Goal: Transaction & Acquisition: Book appointment/travel/reservation

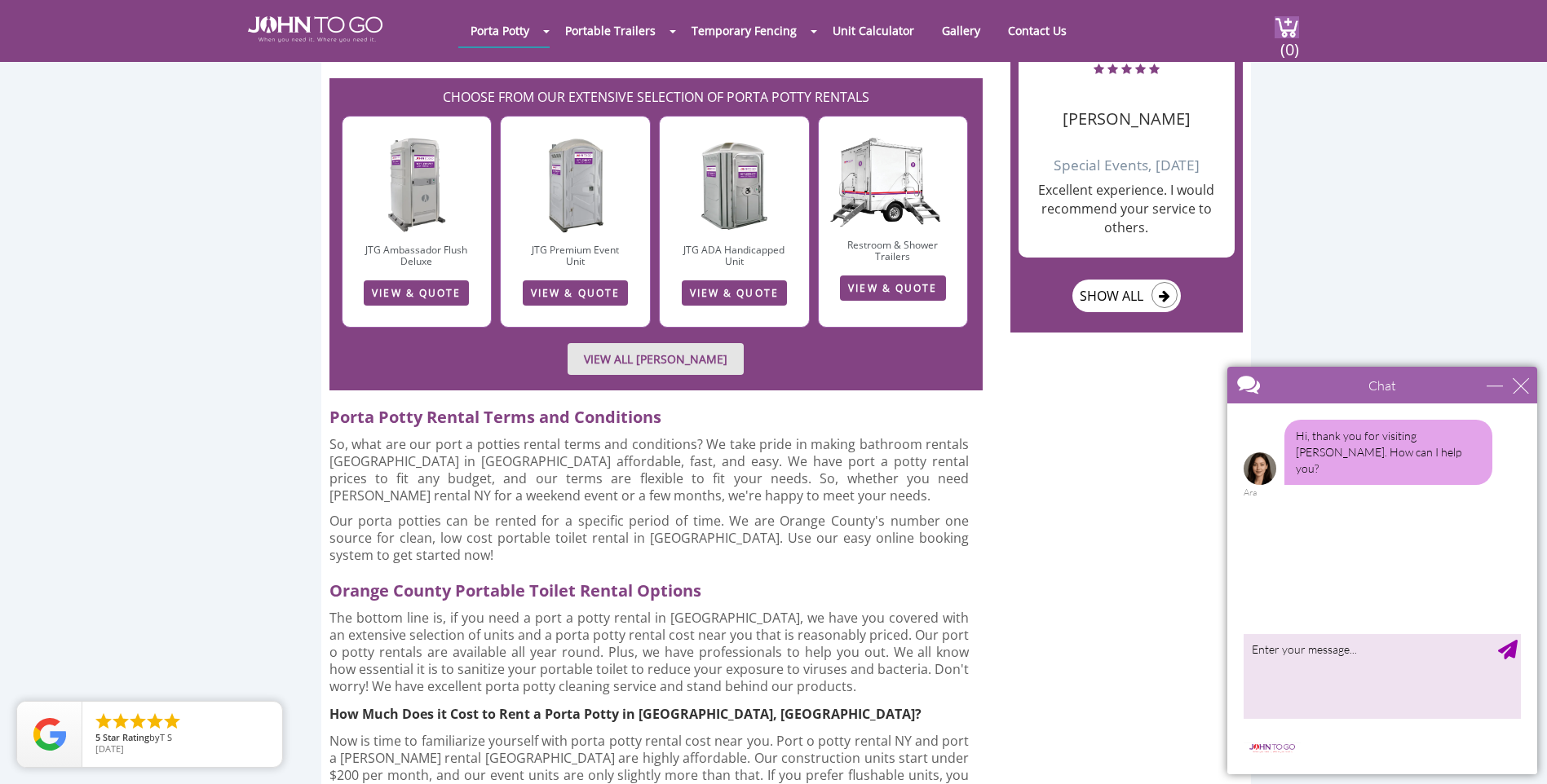
scroll to position [2364, 0]
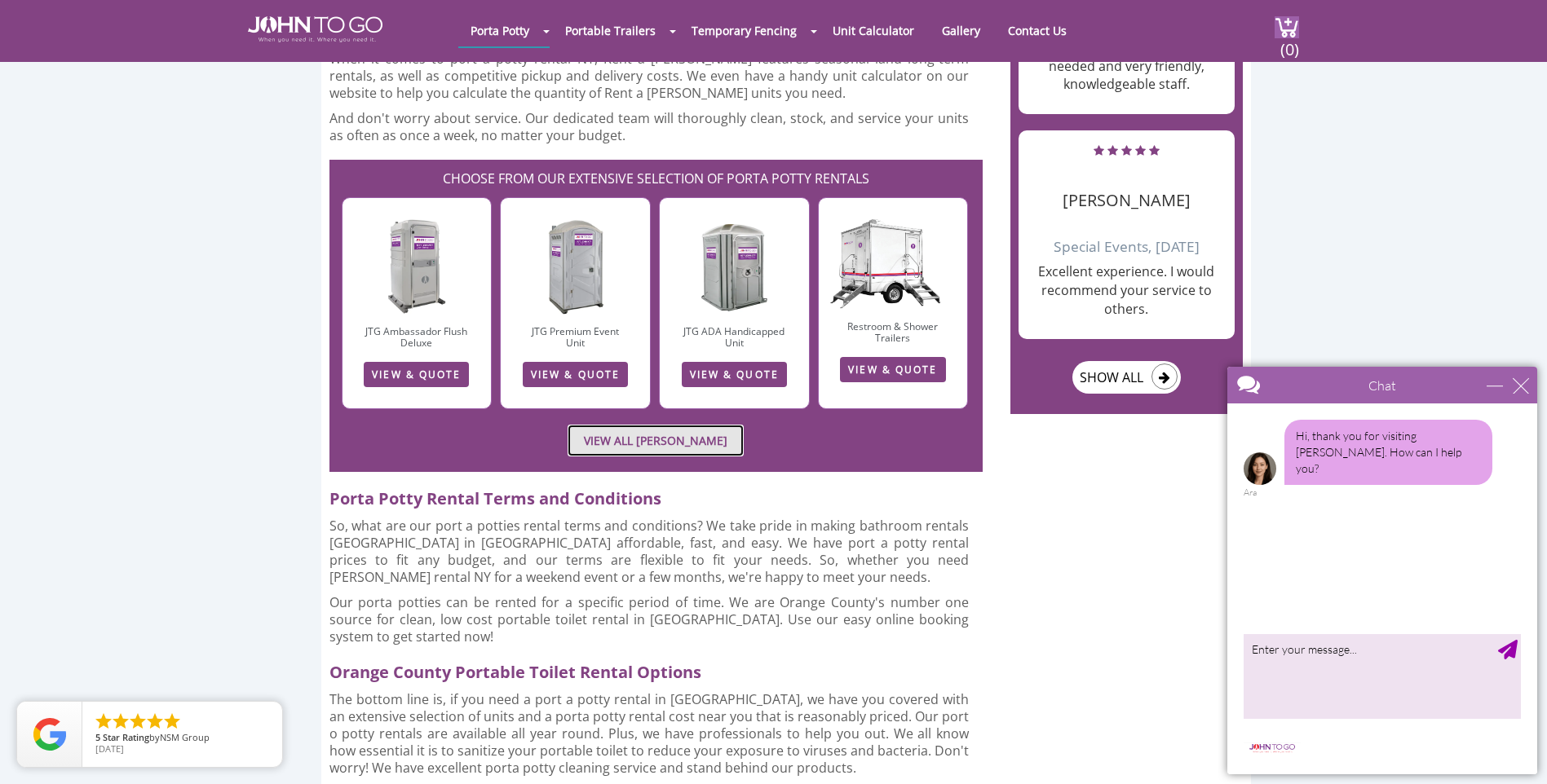
click at [593, 424] on link "VIEW ALL [PERSON_NAME]" at bounding box center [656, 440] width 176 height 31
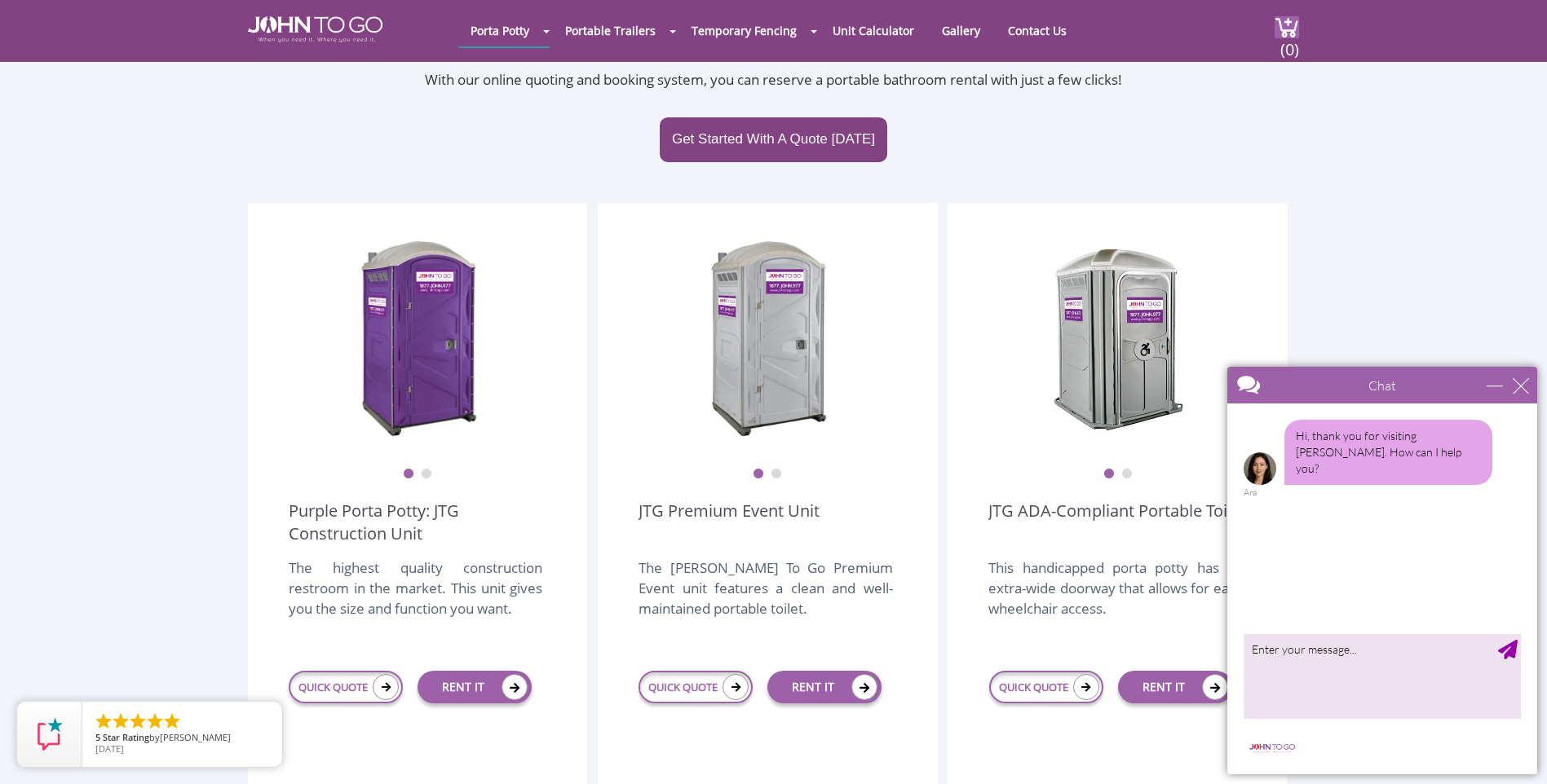
scroll to position [489, 0]
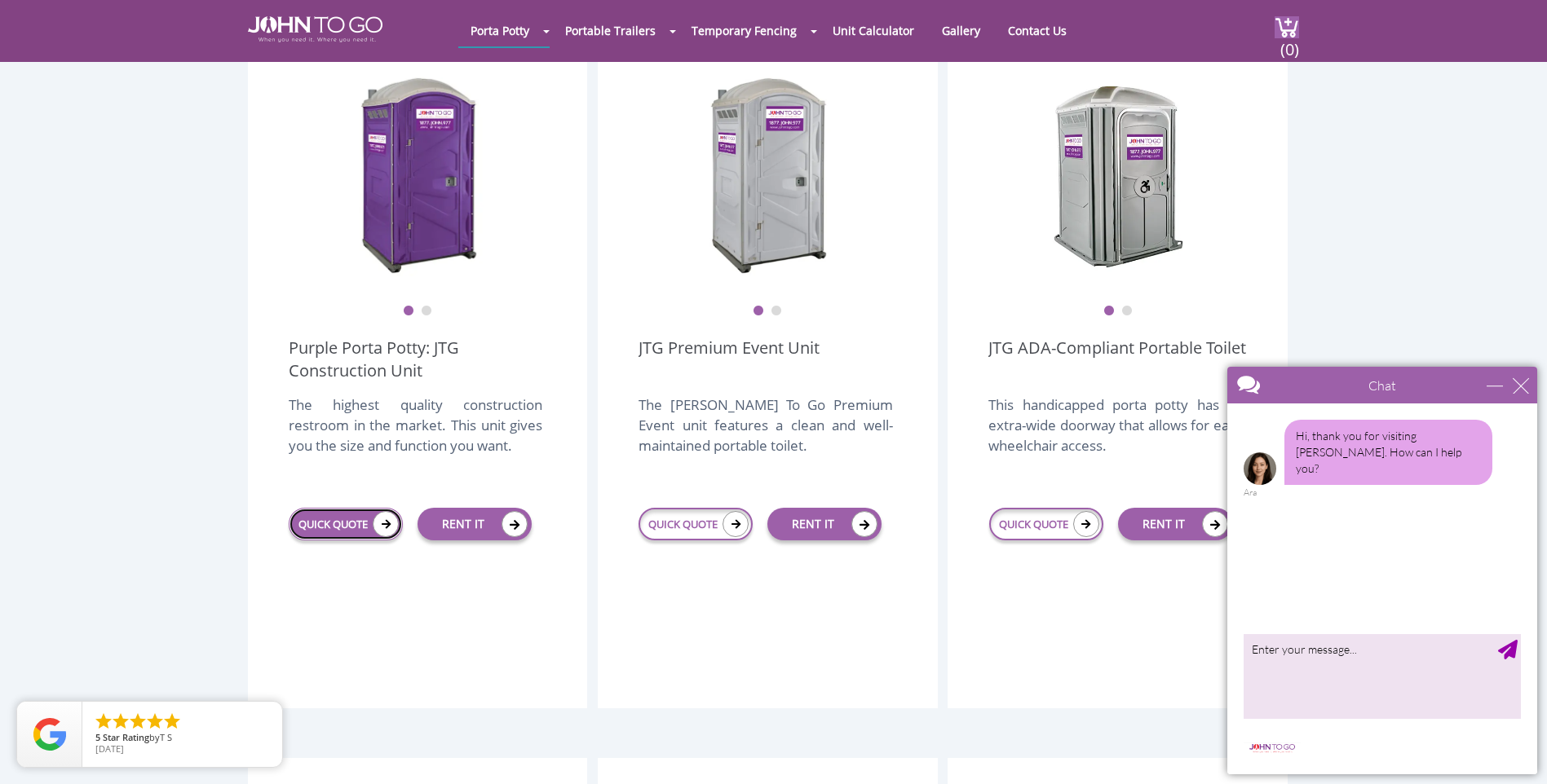
click at [380, 511] on icon at bounding box center [386, 524] width 26 height 26
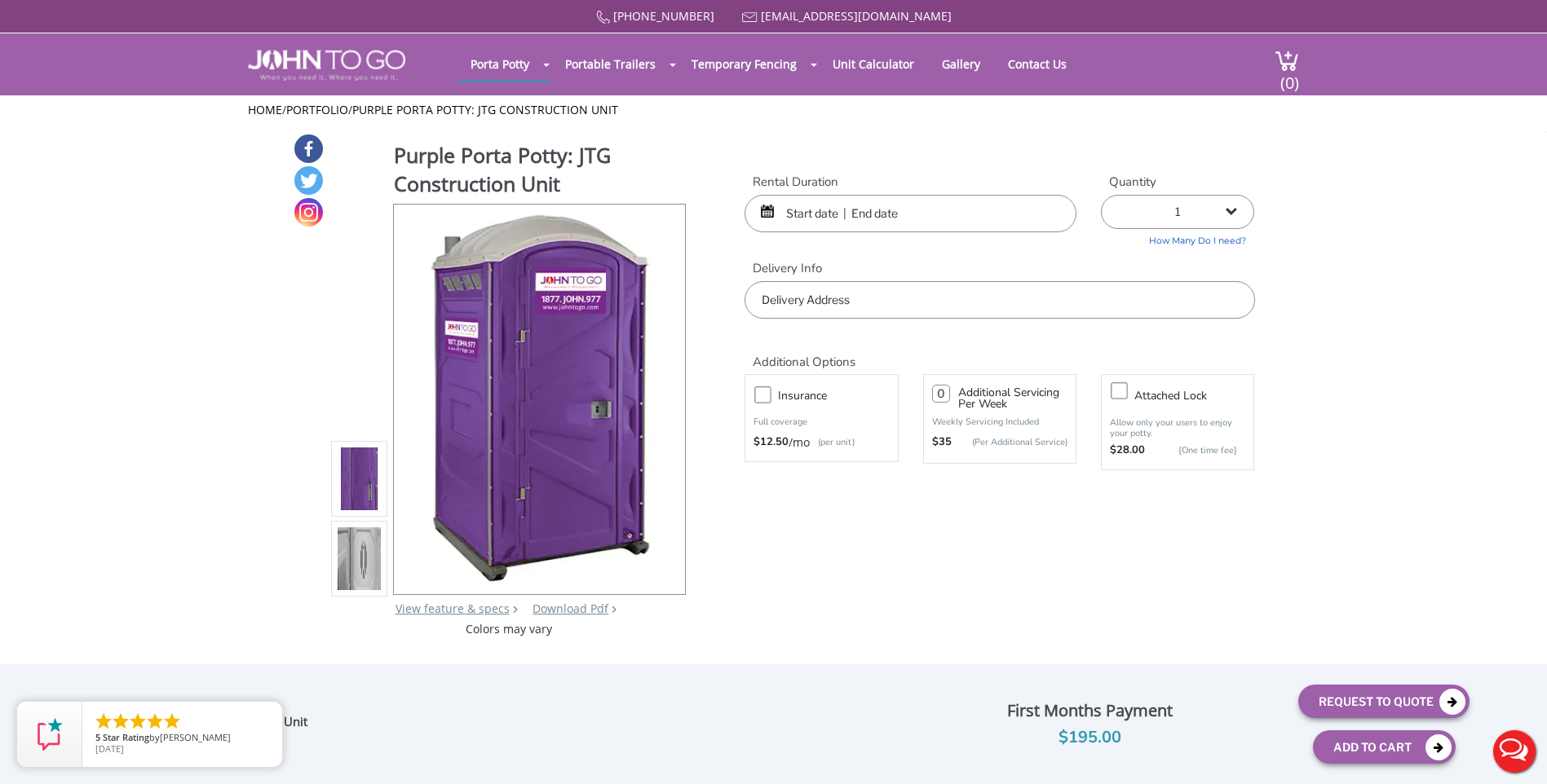
click at [1233, 209] on select "1 2 (5% discount) 3 (8% discount) 4 (10% discount) 5 (12% discount) 6 (12% disc…" at bounding box center [1178, 211] width 154 height 34
select select "2"
click at [1101, 195] on select "1 2 (5% discount) 3 (8% discount) 4 (10% discount) 5 (12% discount) 6 (12% disc…" at bounding box center [1178, 211] width 154 height 34
type input "0"
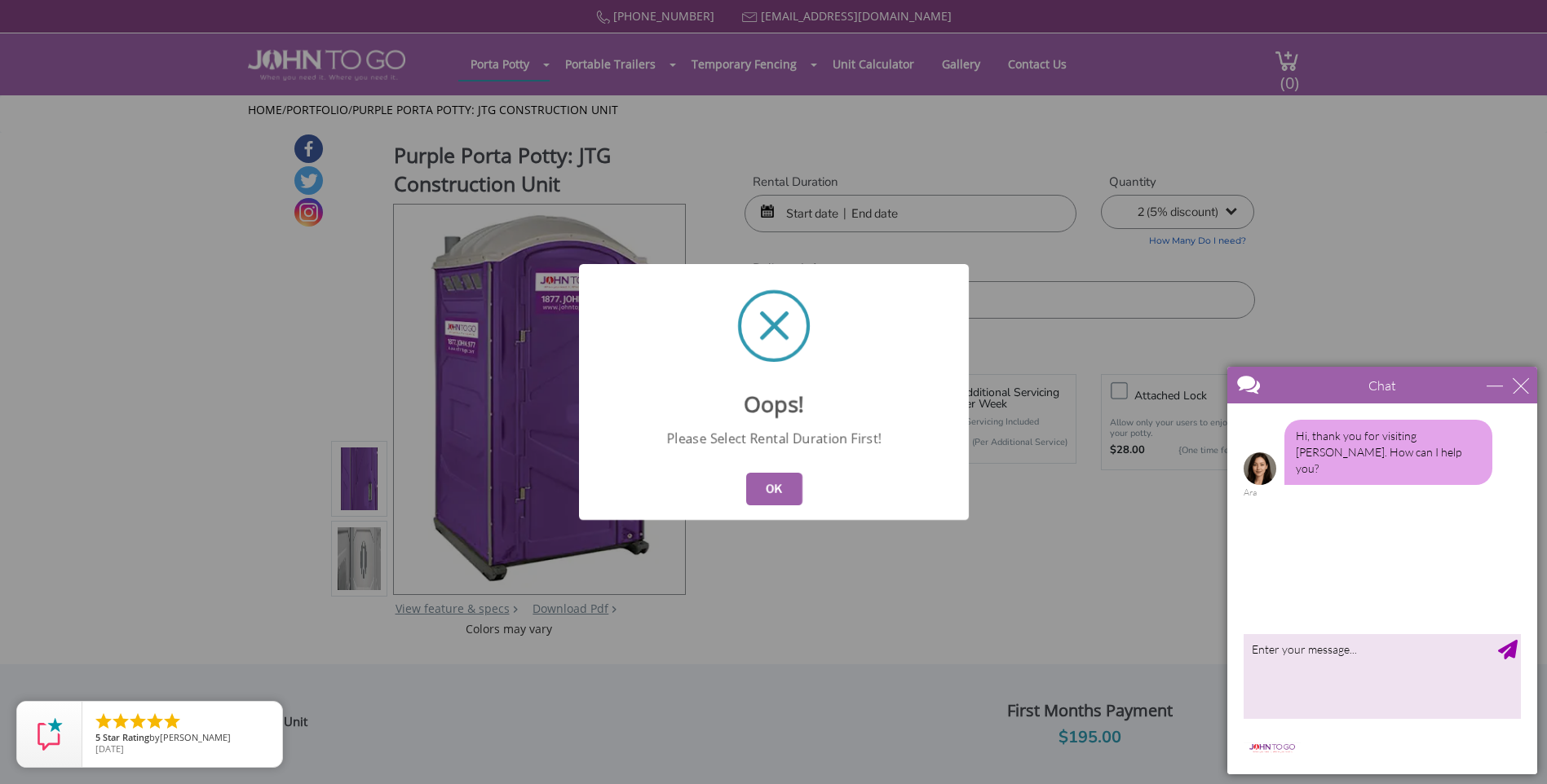
click at [772, 487] on button "OK" at bounding box center [773, 489] width 56 height 32
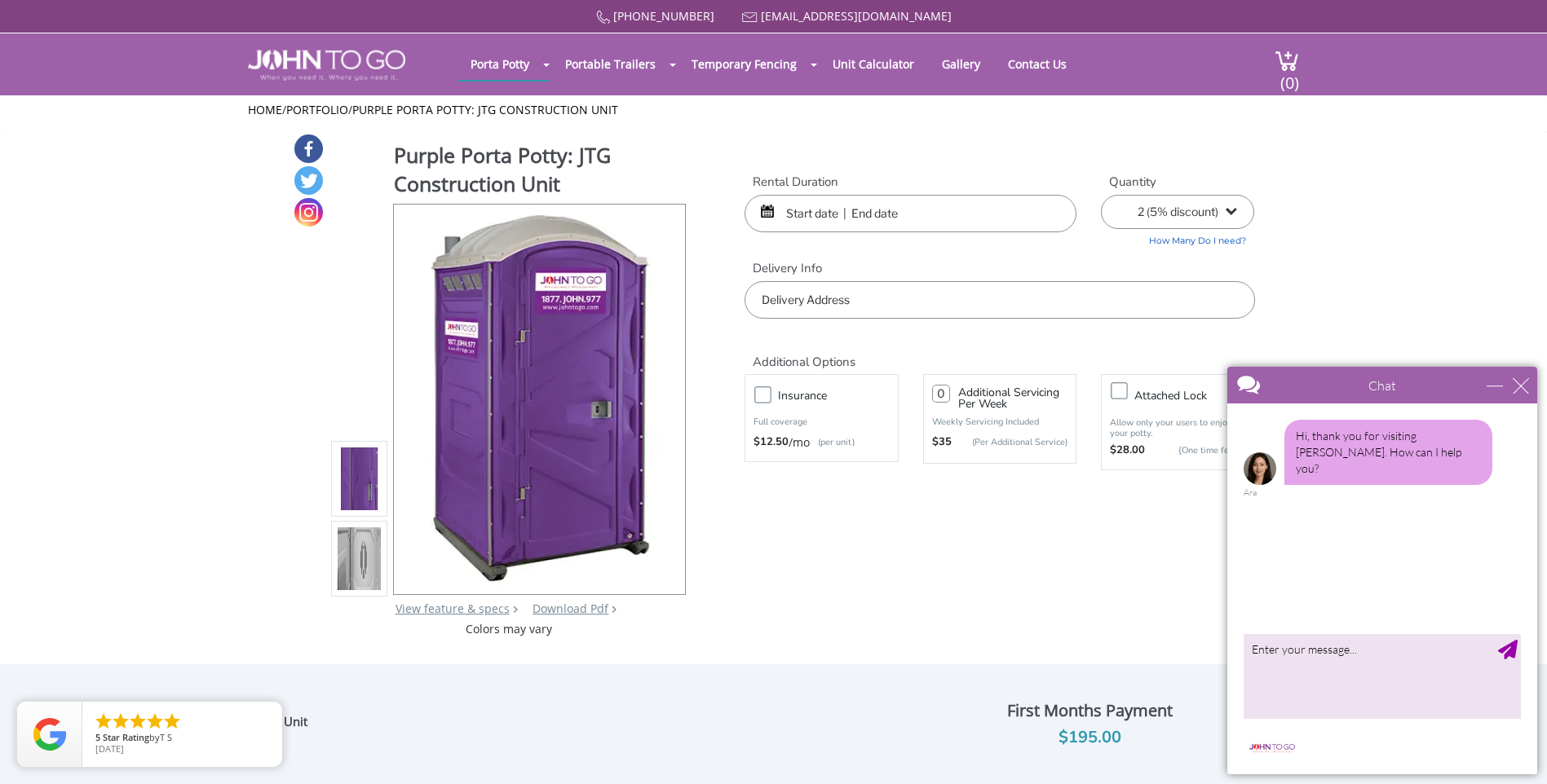
click at [795, 215] on input "text" at bounding box center [910, 213] width 332 height 38
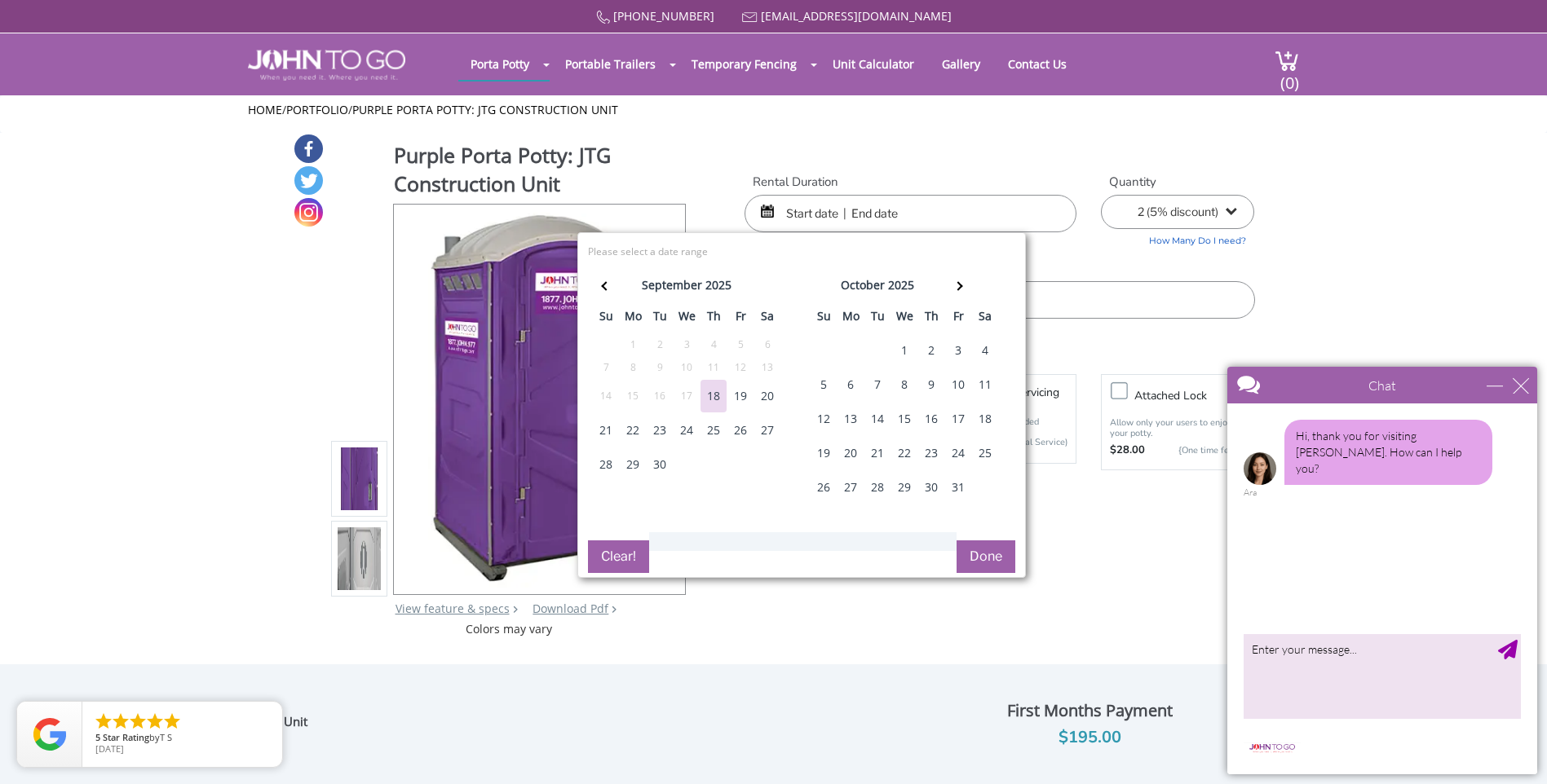
click at [849, 385] on div "6" at bounding box center [851, 384] width 26 height 32
click at [880, 214] on input "text" at bounding box center [910, 213] width 332 height 38
click at [923, 379] on div "9" at bounding box center [931, 384] width 26 height 32
type input "[DATE] to [DATE]"
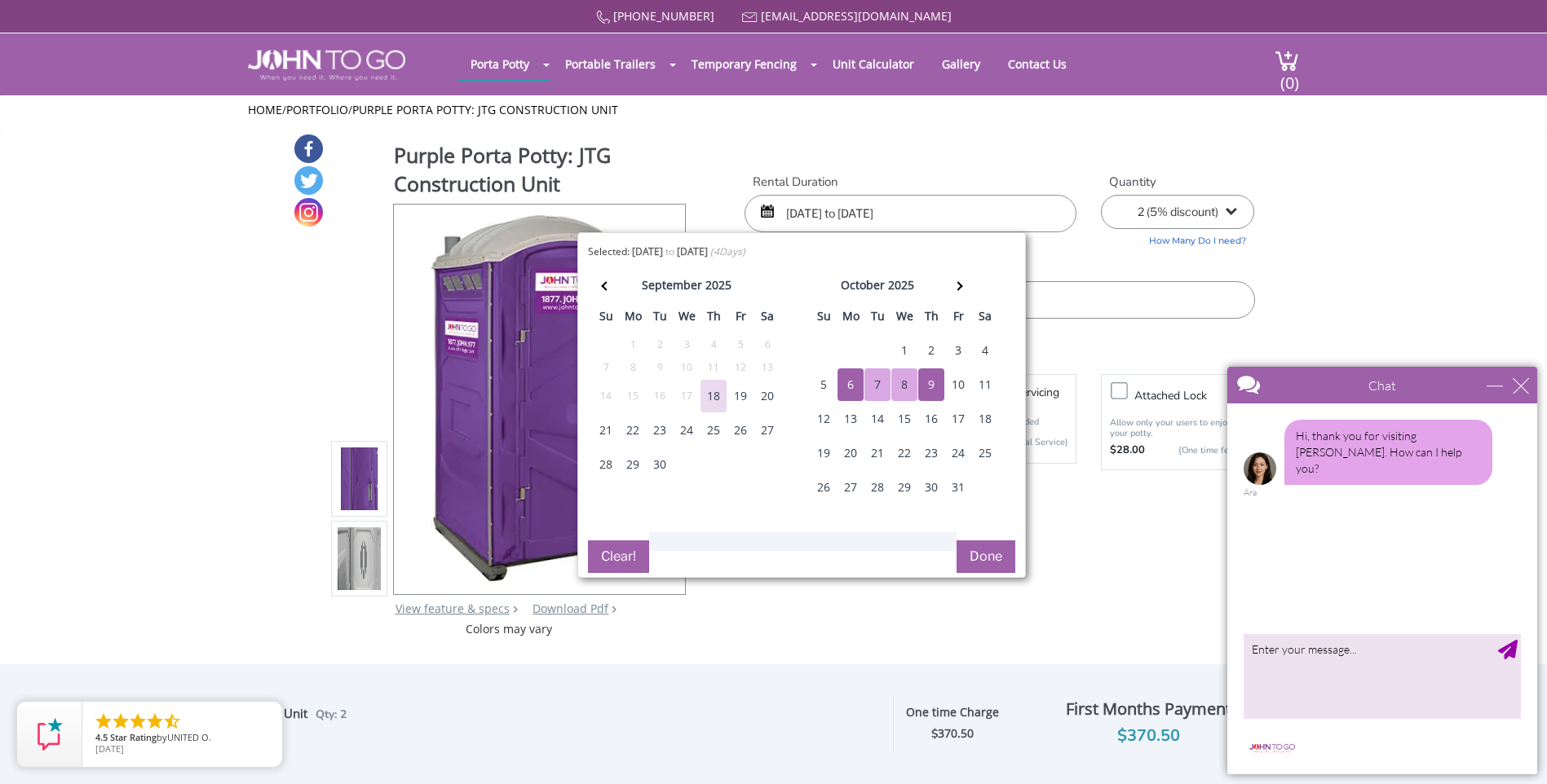
click at [984, 557] on button "Done" at bounding box center [985, 556] width 59 height 32
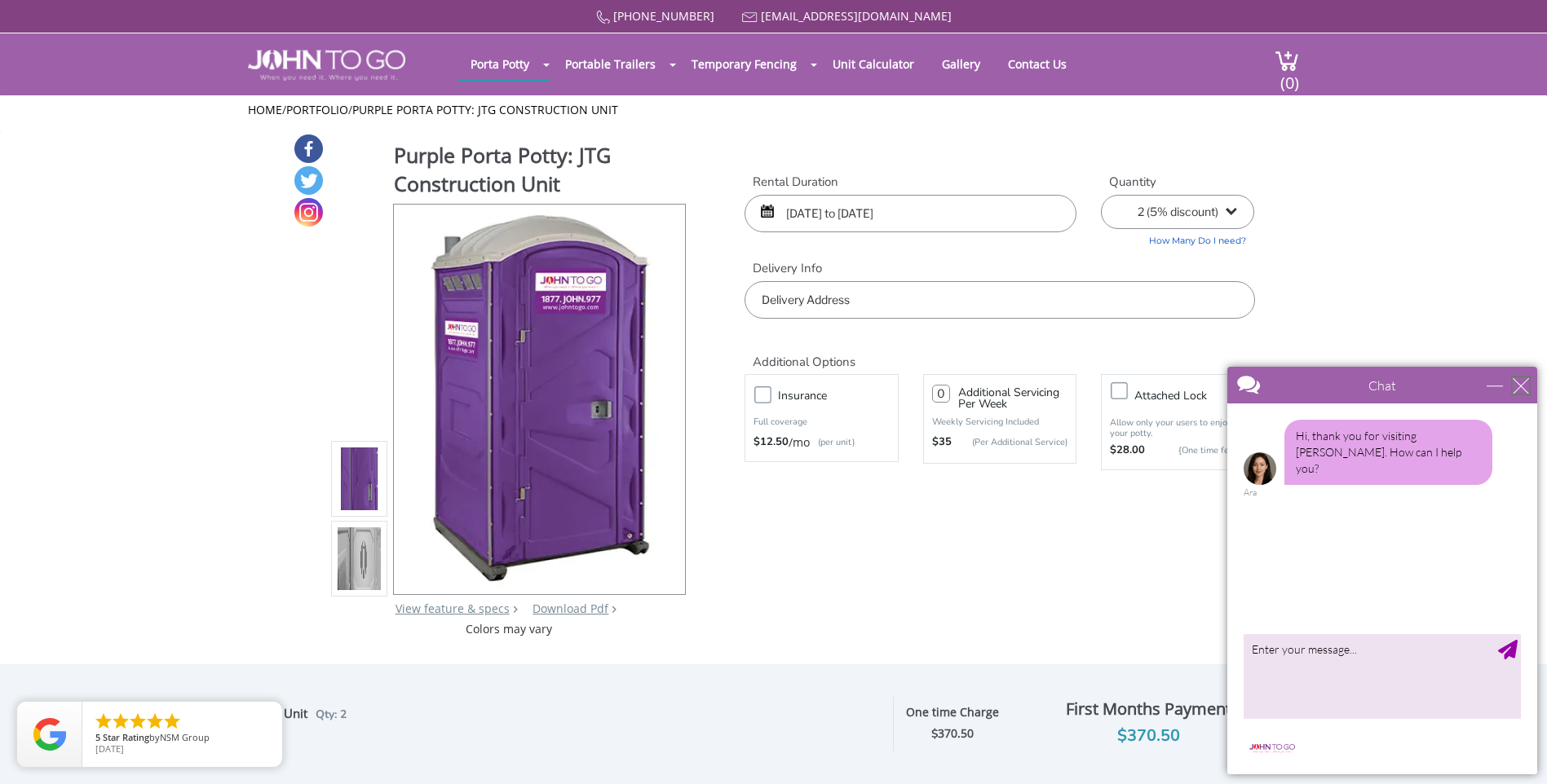
click at [1516, 391] on div "close" at bounding box center [1521, 385] width 17 height 17
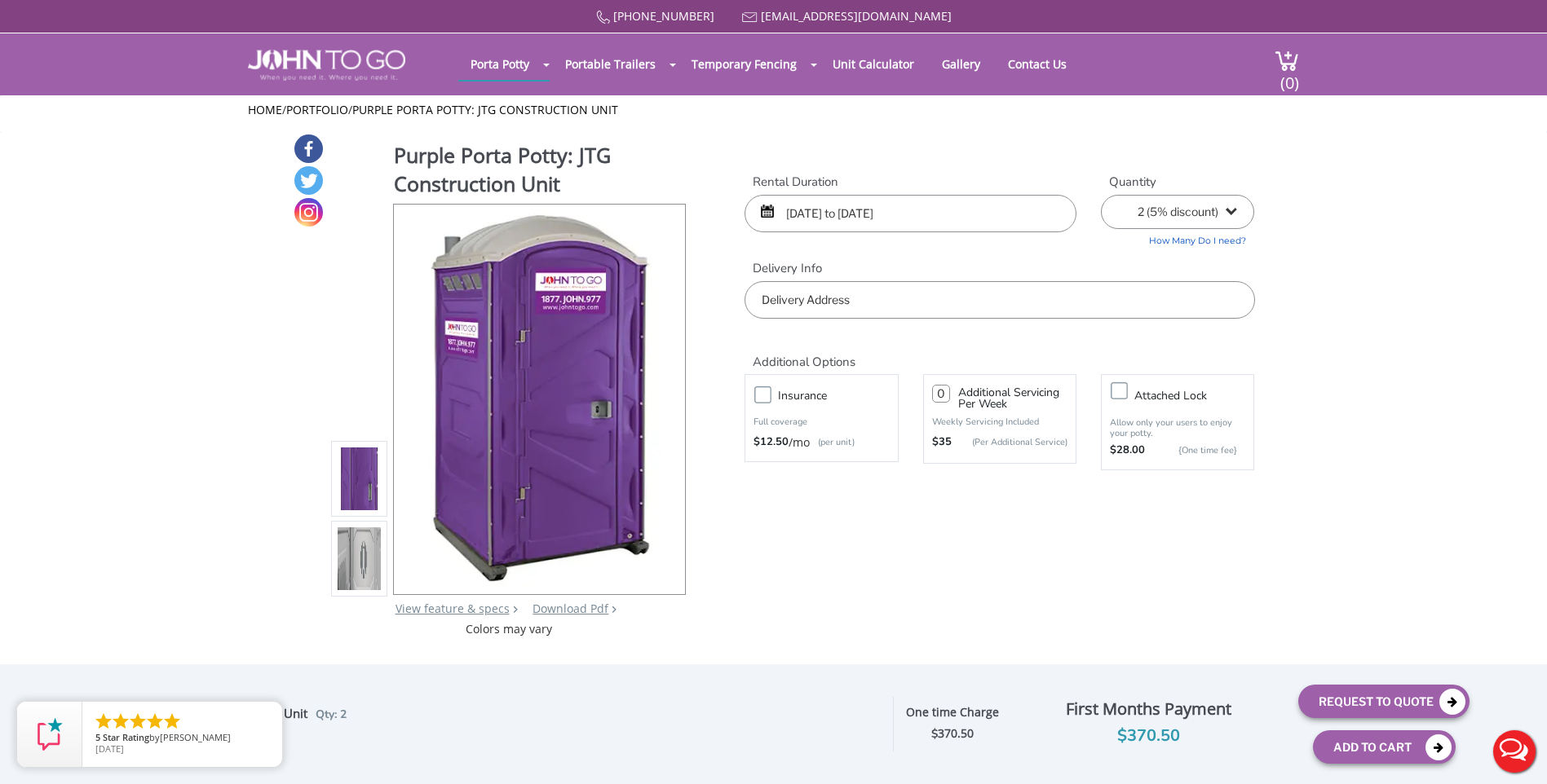
click at [1095, 299] on input "text" at bounding box center [999, 299] width 510 height 38
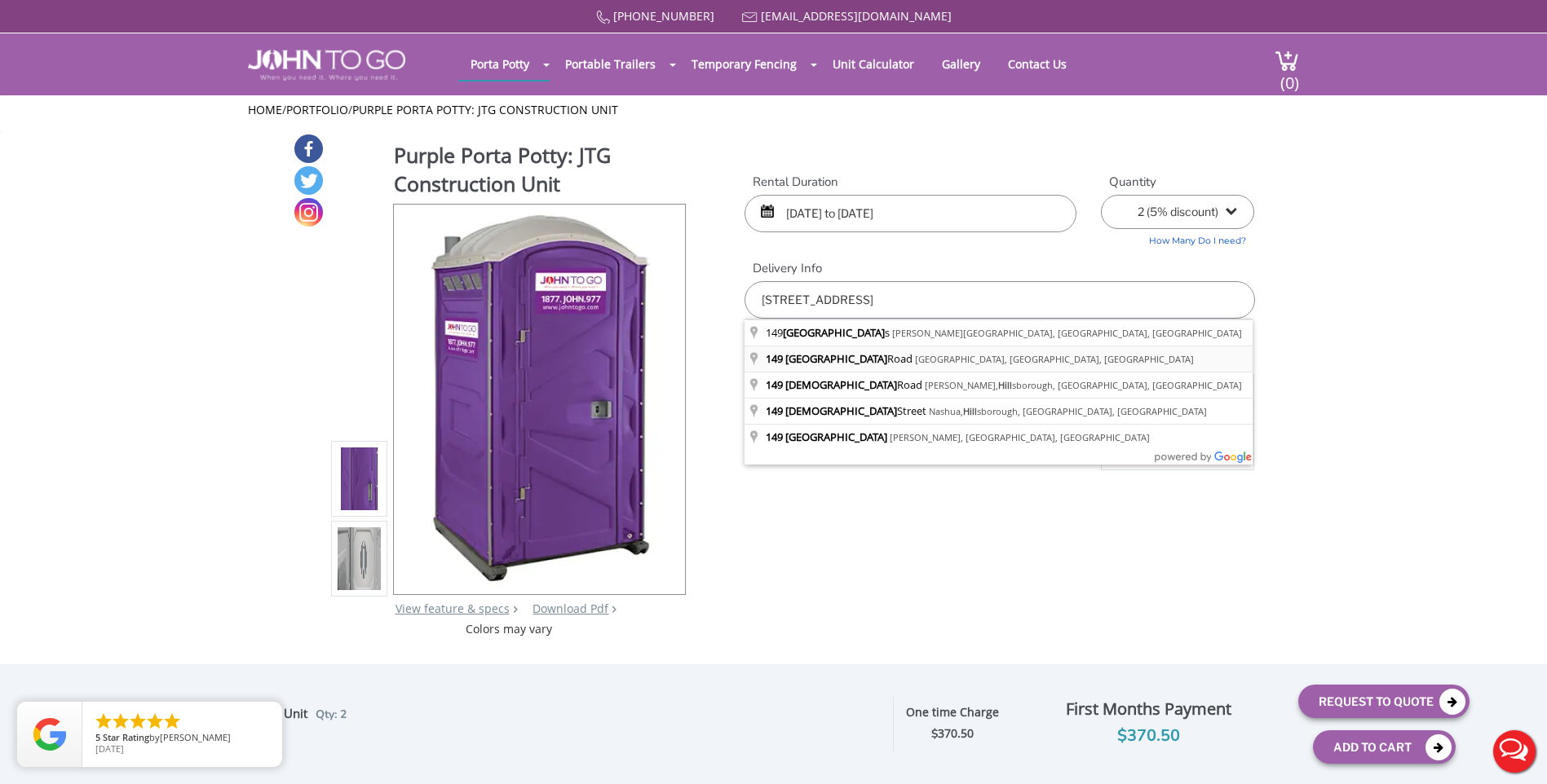
type input "[STREET_ADDRESS]"
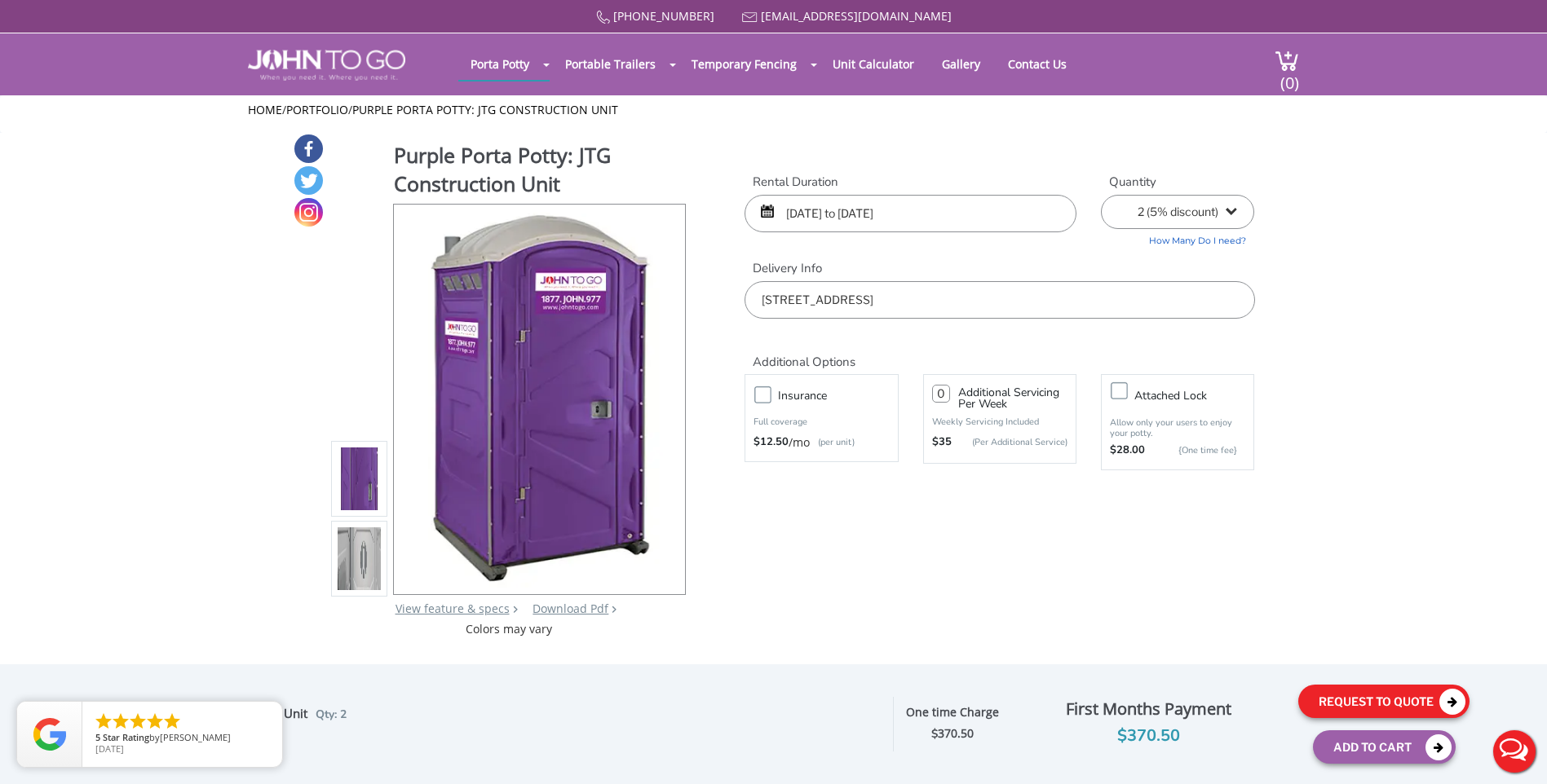
click at [1353, 697] on button "Request To Quote" at bounding box center [1384, 701] width 171 height 33
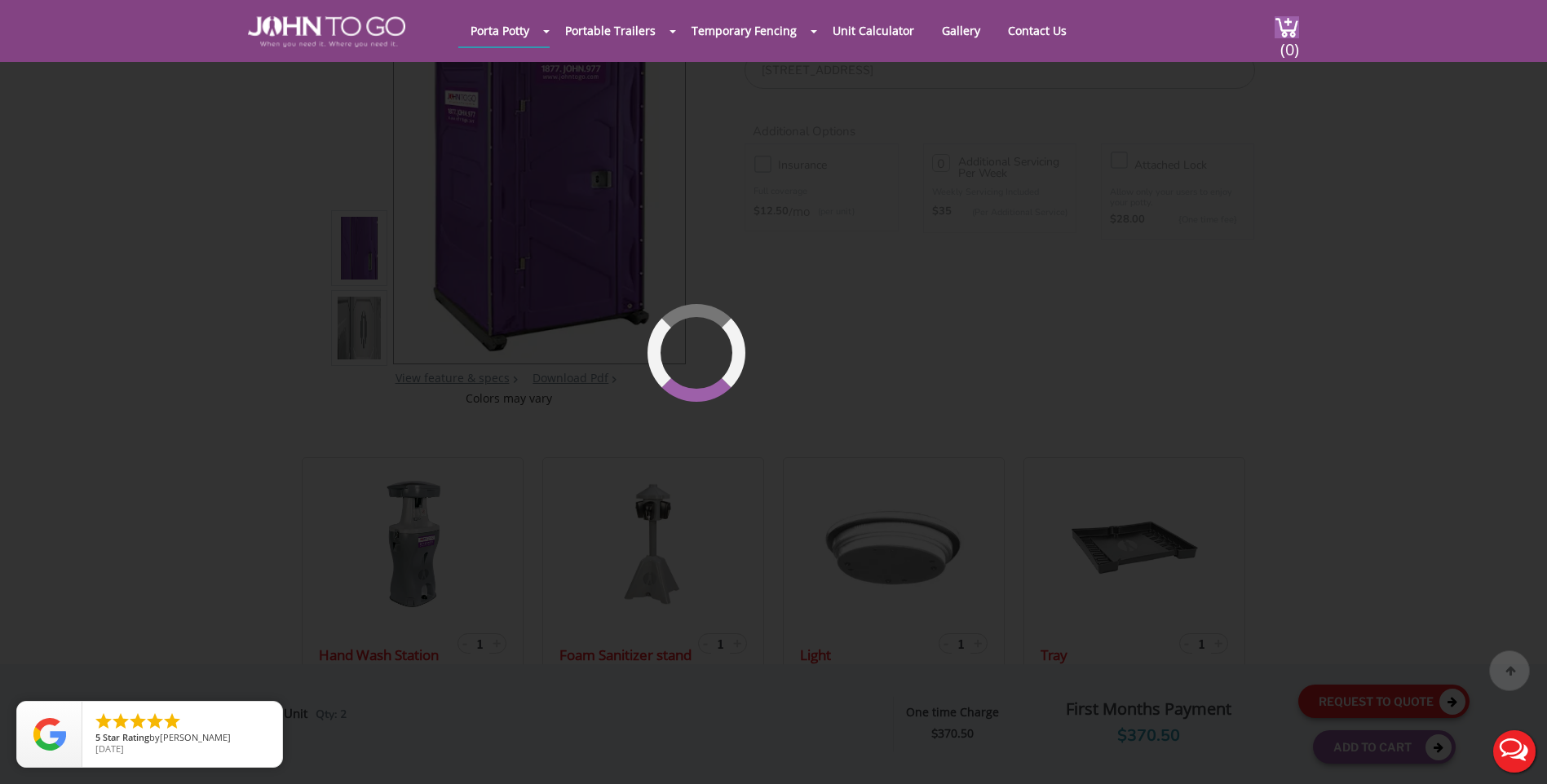
scroll to position [174, 0]
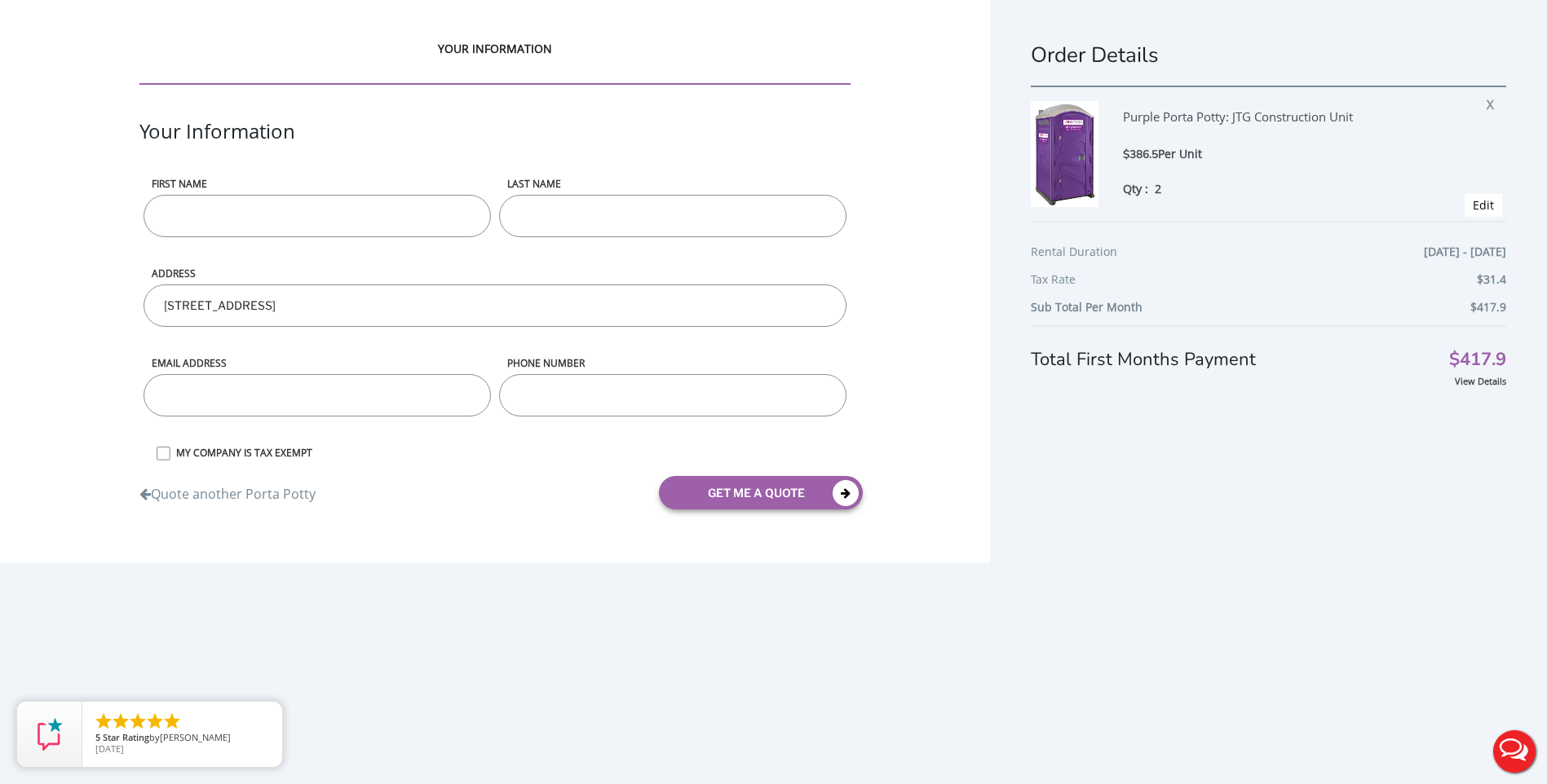
click at [245, 212] on input "First name" at bounding box center [317, 216] width 348 height 43
type input "Brendan"
type input "McKeown"
click at [233, 402] on input "email" at bounding box center [317, 395] width 348 height 43
type input "brendan.mckeown@troopers.ny.gov"
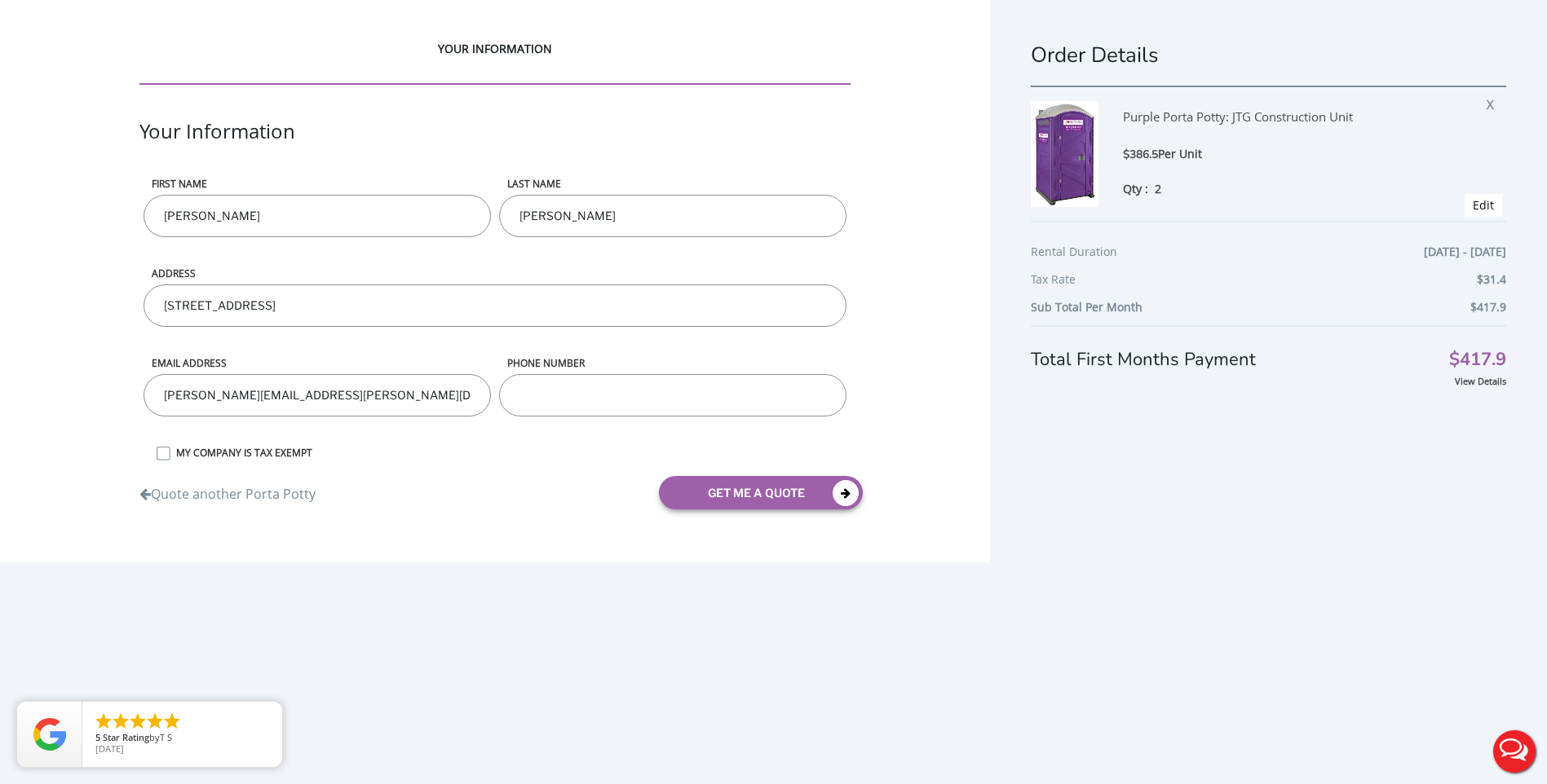
type input "5187031642"
click at [168, 457] on label "MY COMPANY IS TAX EXEMPT" at bounding box center [509, 453] width 683 height 14
click at [0, 0] on input "MY COMPANY IS TAX EXEMPT" at bounding box center [0, 0] width 0 height 0
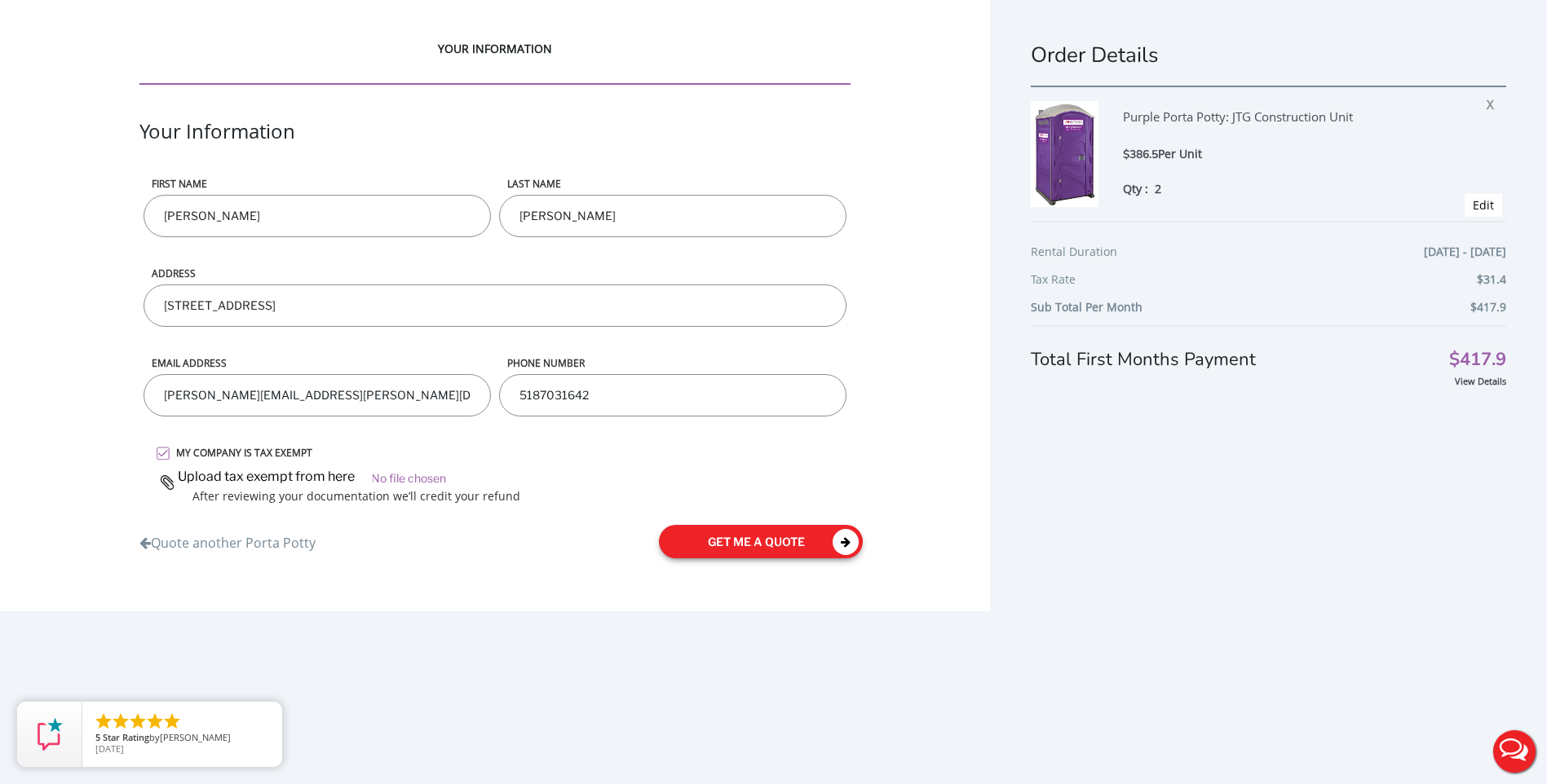
click at [729, 559] on button "get me a quote" at bounding box center [760, 541] width 204 height 33
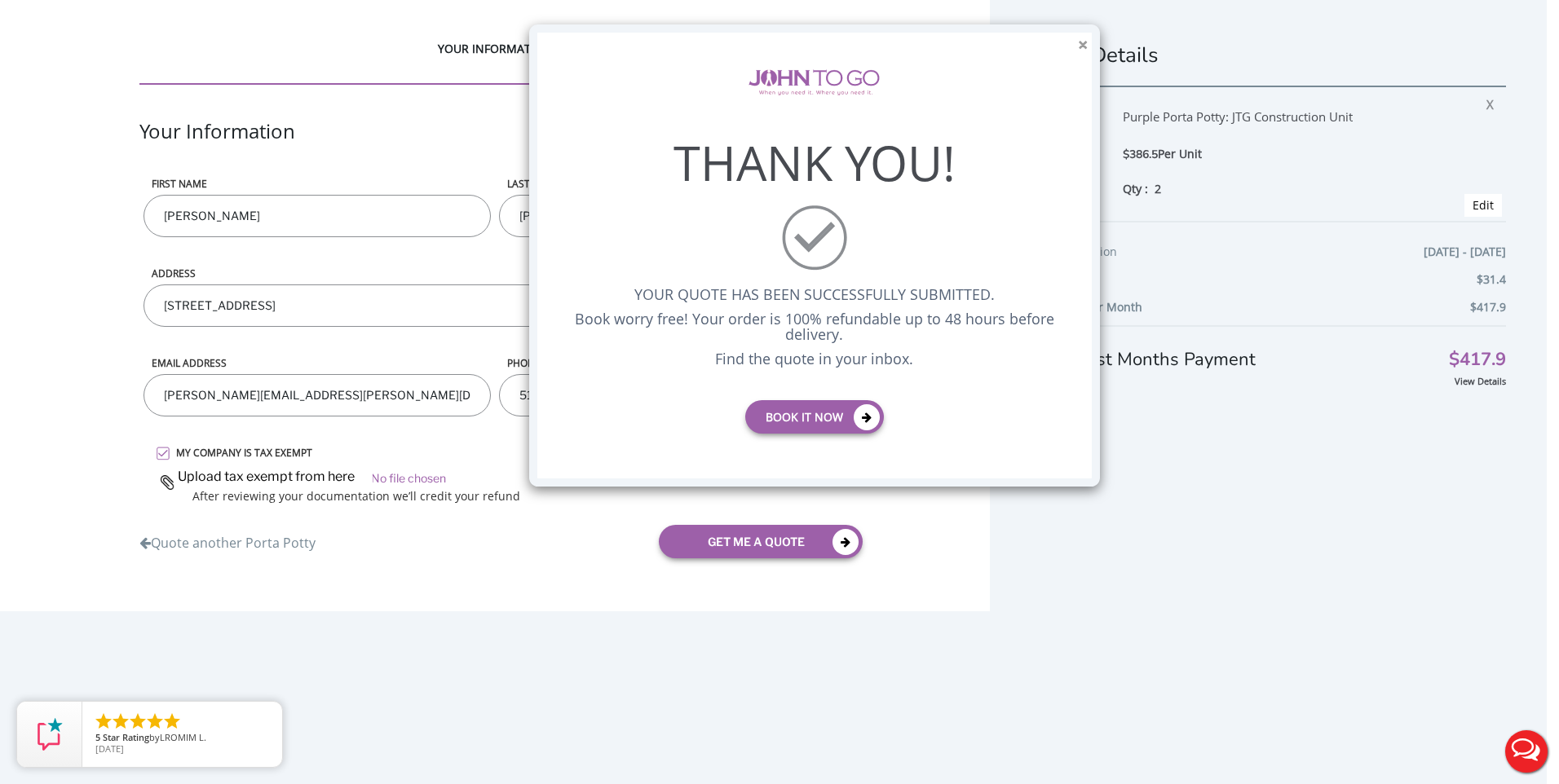
click at [1080, 44] on button "×" at bounding box center [1082, 45] width 10 height 17
